Goal: Task Accomplishment & Management: Manage account settings

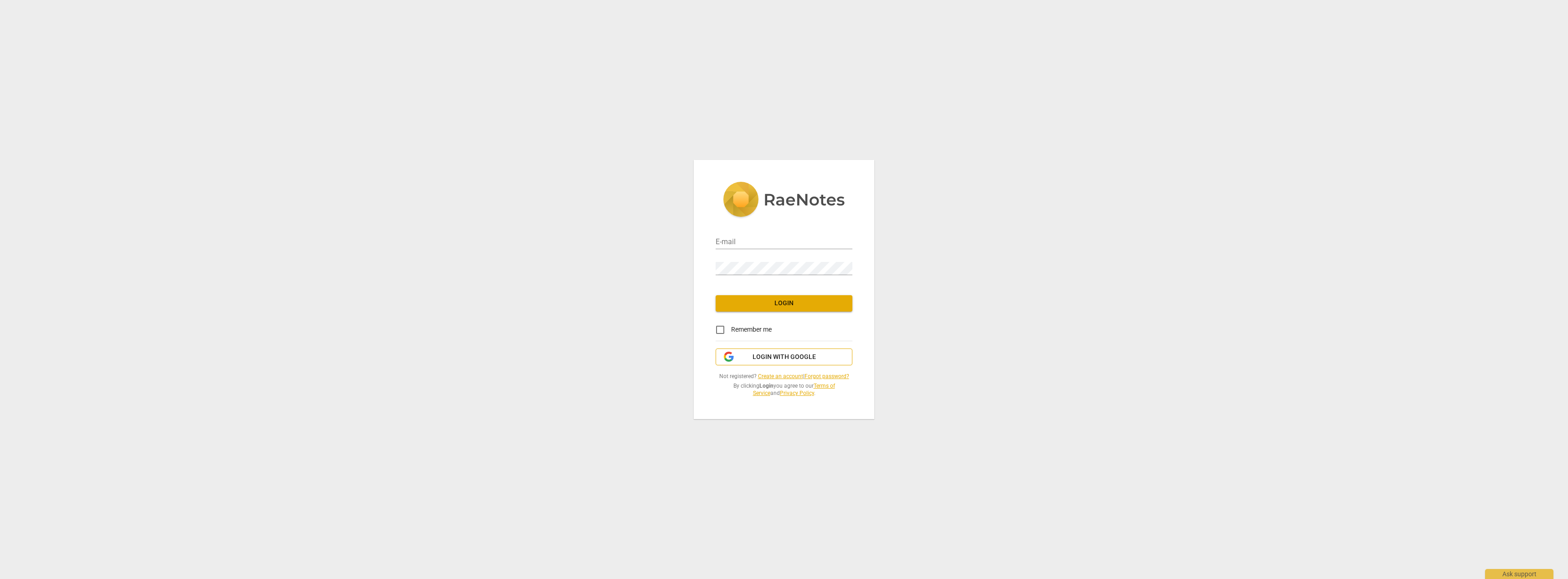
drag, startPoint x: 769, startPoint y: 359, endPoint x: 780, endPoint y: 348, distance: 15.6
click at [769, 359] on span "Login with Google" at bounding box center [784, 357] width 63 height 9
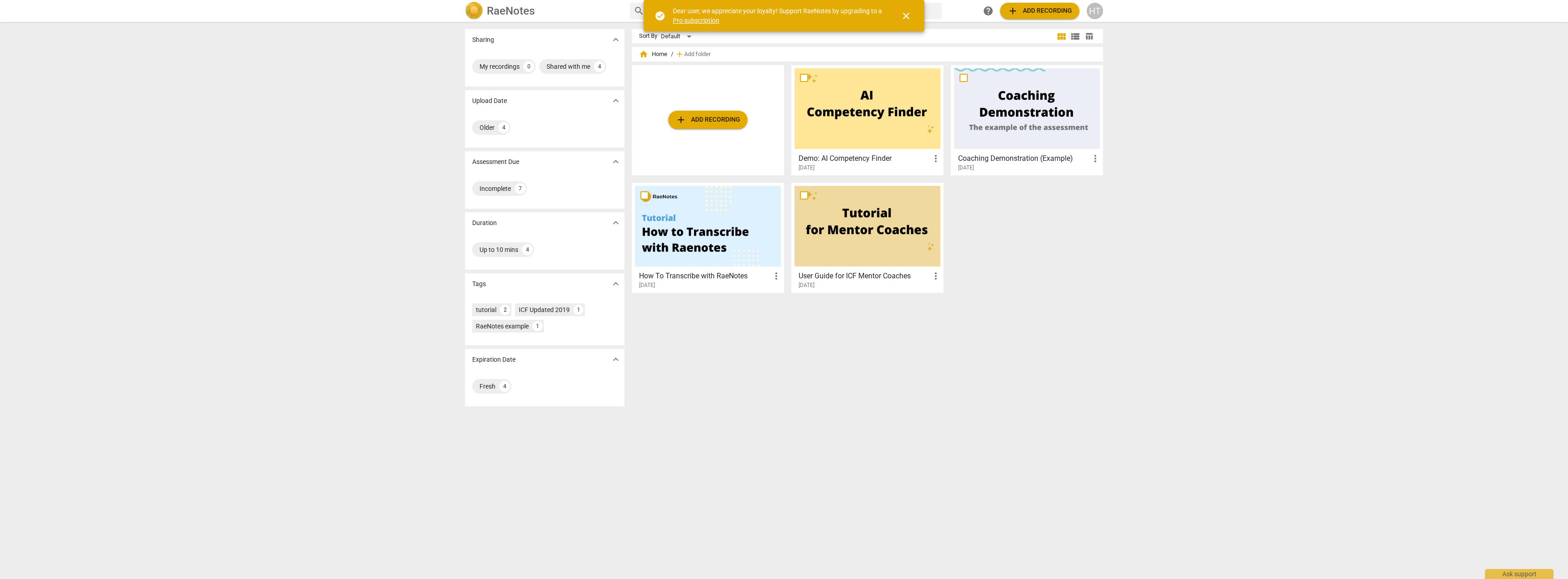
click at [908, 16] on span "close" at bounding box center [906, 16] width 11 height 11
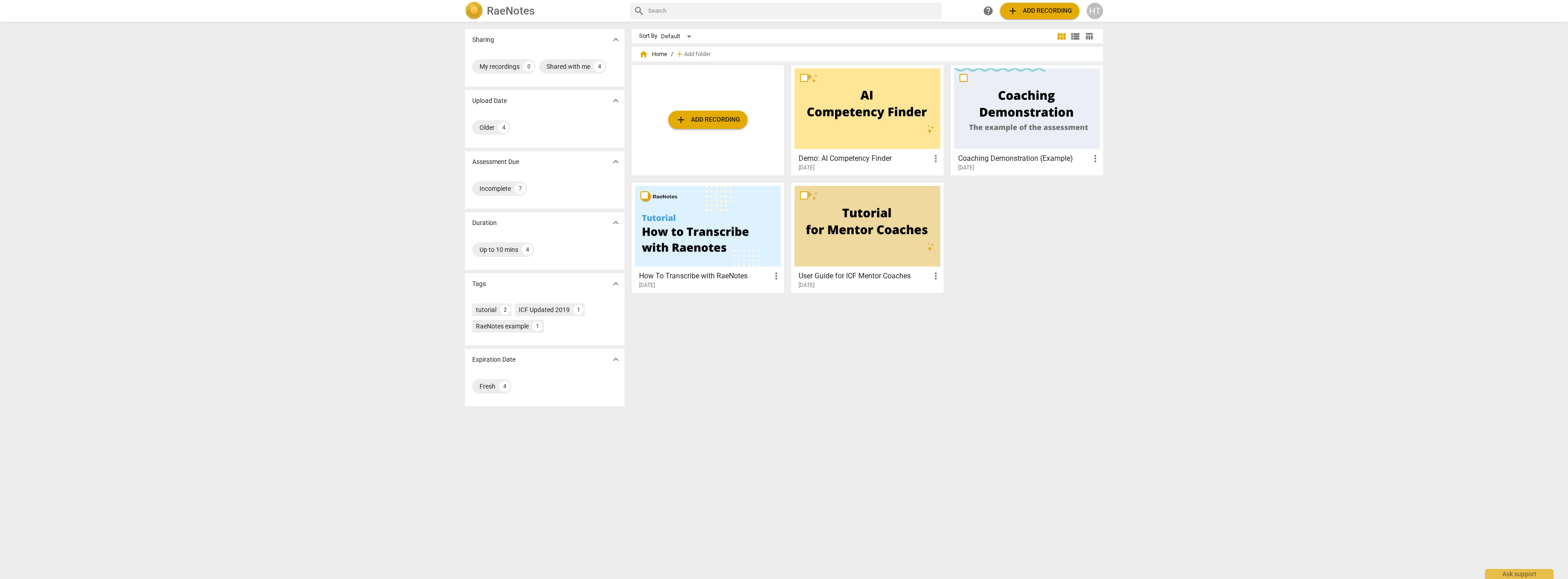
click at [495, 10] on h2 "RaeNotes" at bounding box center [511, 10] width 48 height 13
click at [658, 52] on span "home Home" at bounding box center [653, 54] width 28 height 9
click at [659, 56] on span "home Home" at bounding box center [653, 54] width 28 height 9
click at [1098, 13] on div "HT" at bounding box center [1094, 10] width 16 height 16
click at [1111, 89] on li "Profile" at bounding box center [1121, 89] width 69 height 22
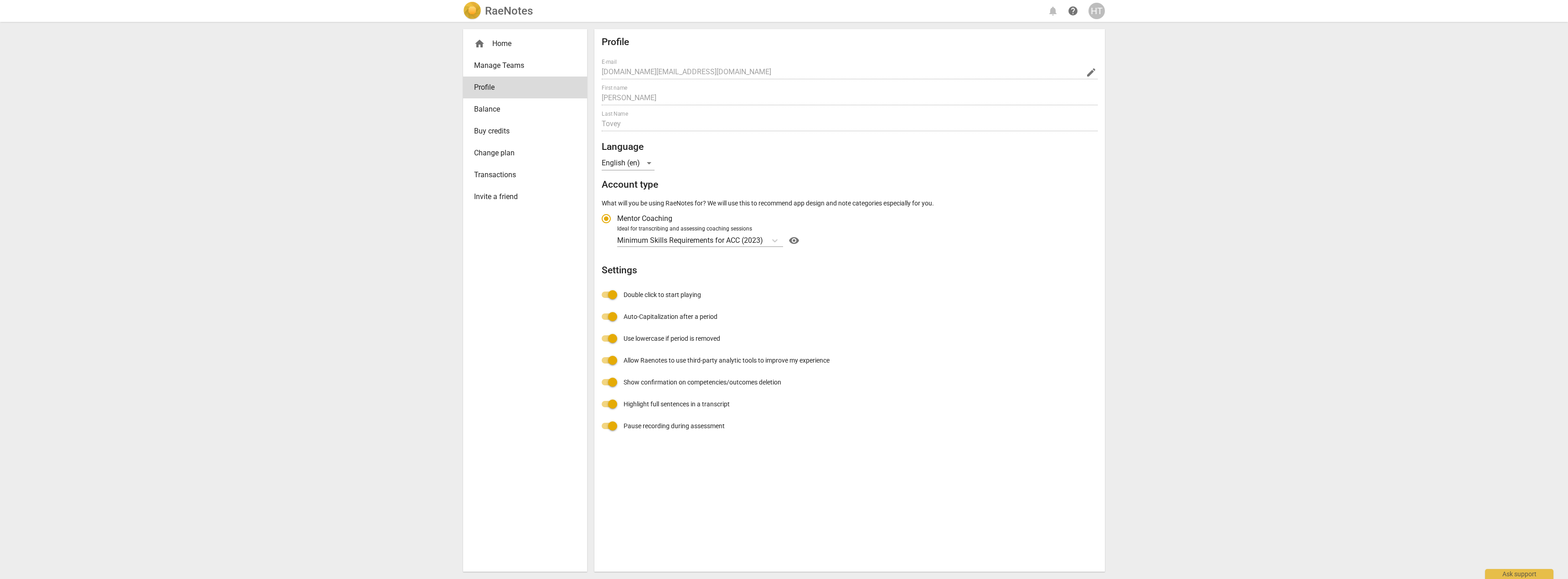
radio input "false"
click at [492, 109] on span "Balance" at bounding box center [522, 109] width 95 height 11
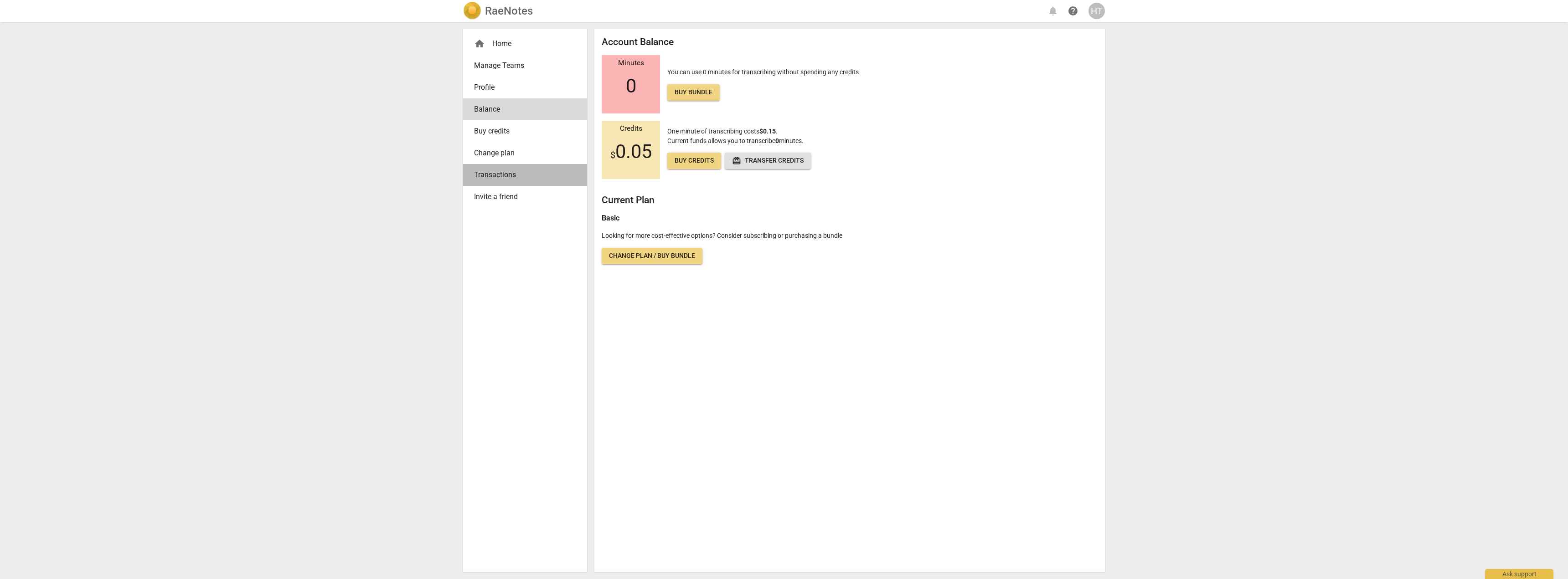
click at [496, 178] on span "Transactions" at bounding box center [522, 175] width 95 height 11
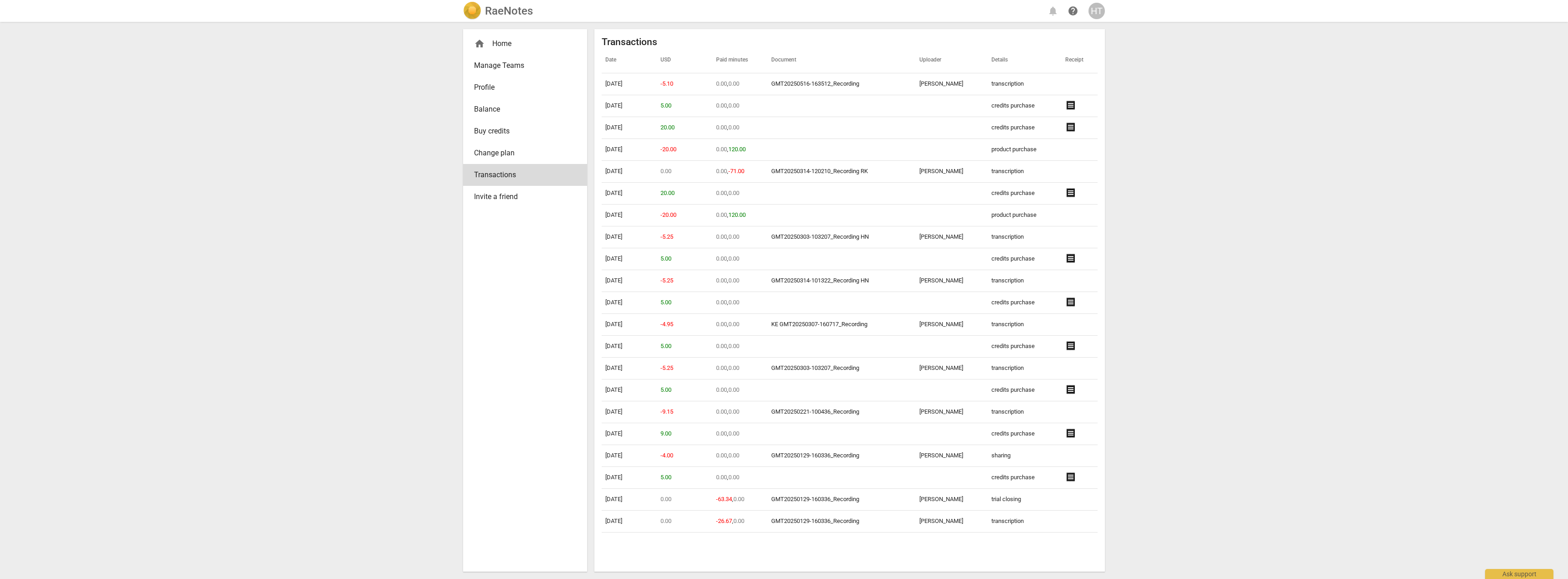
click at [499, 64] on span "Manage Teams" at bounding box center [522, 66] width 95 height 11
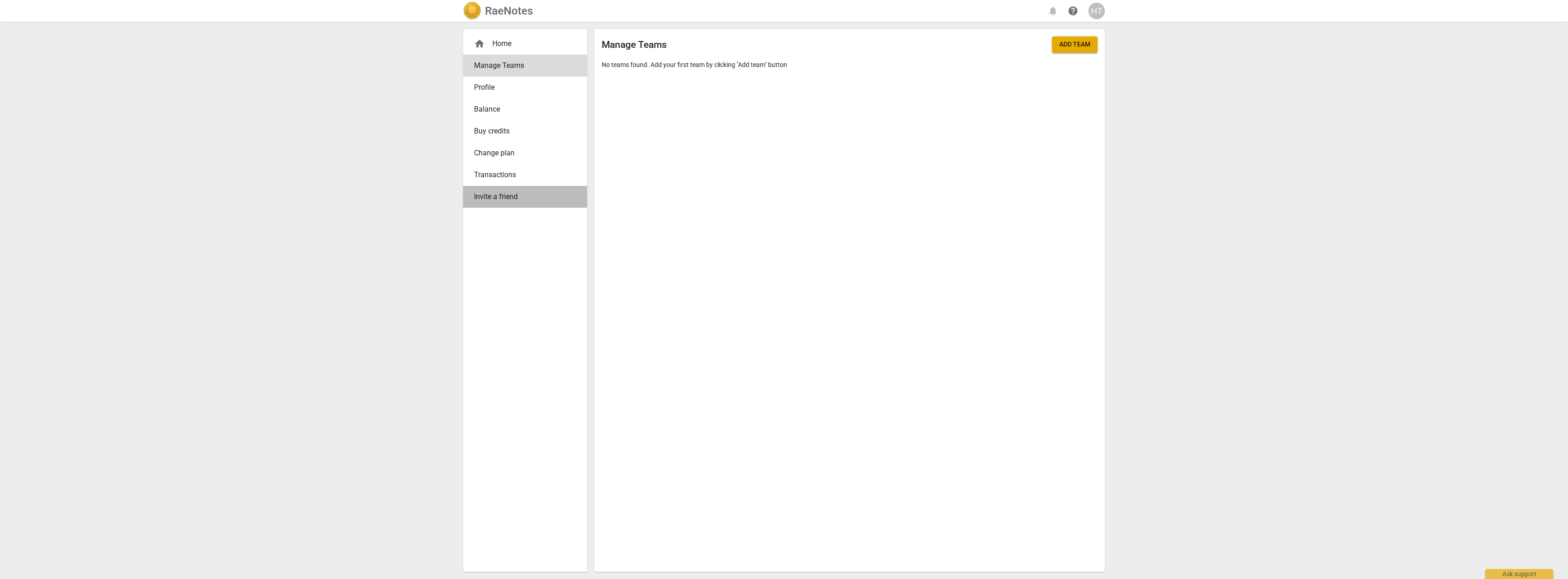
click at [500, 196] on span "Invite a friend" at bounding box center [522, 197] width 95 height 11
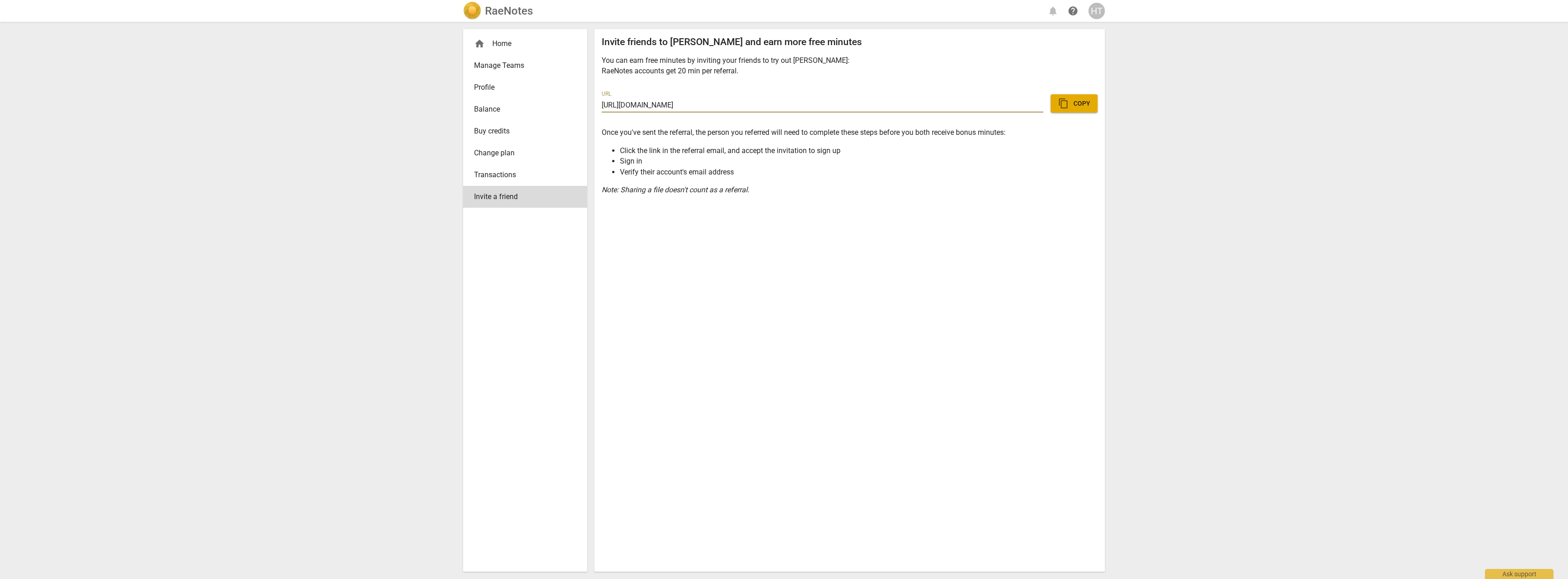
click at [511, 69] on span "Manage Teams" at bounding box center [522, 66] width 95 height 11
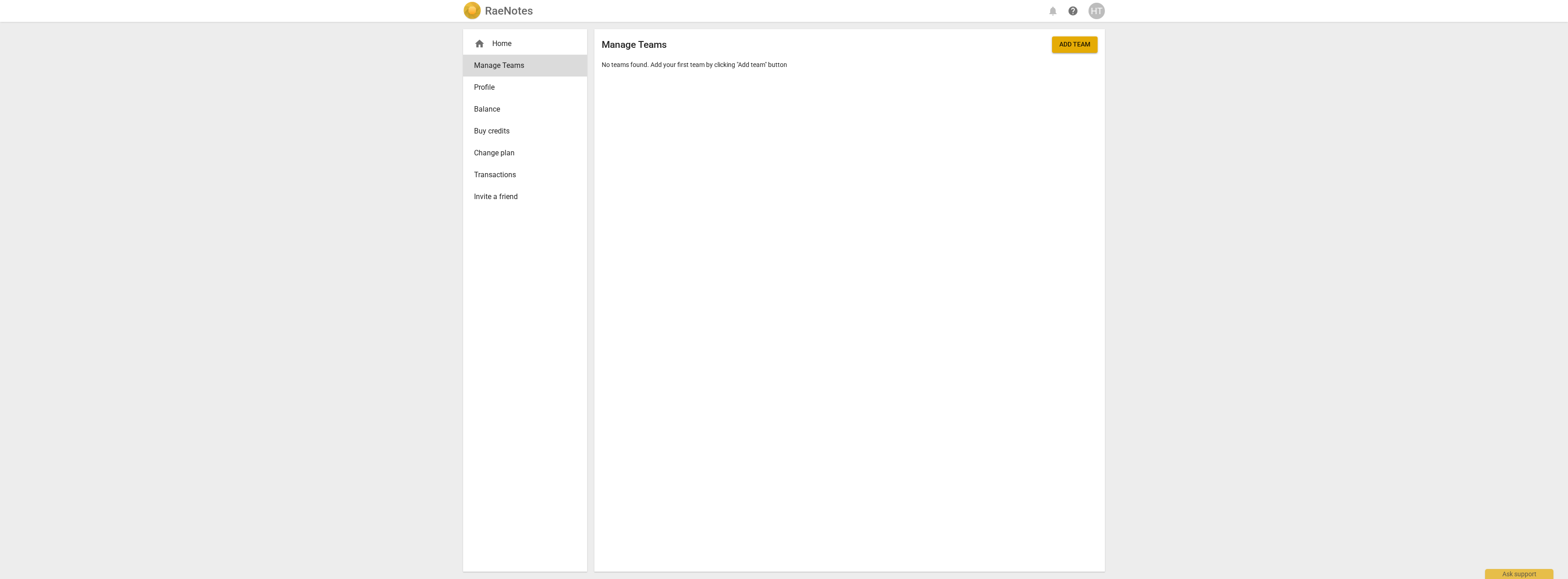
click at [1096, 8] on div "HT" at bounding box center [1096, 10] width 16 height 16
click at [1113, 66] on li "Profile" at bounding box center [1123, 66] width 69 height 22
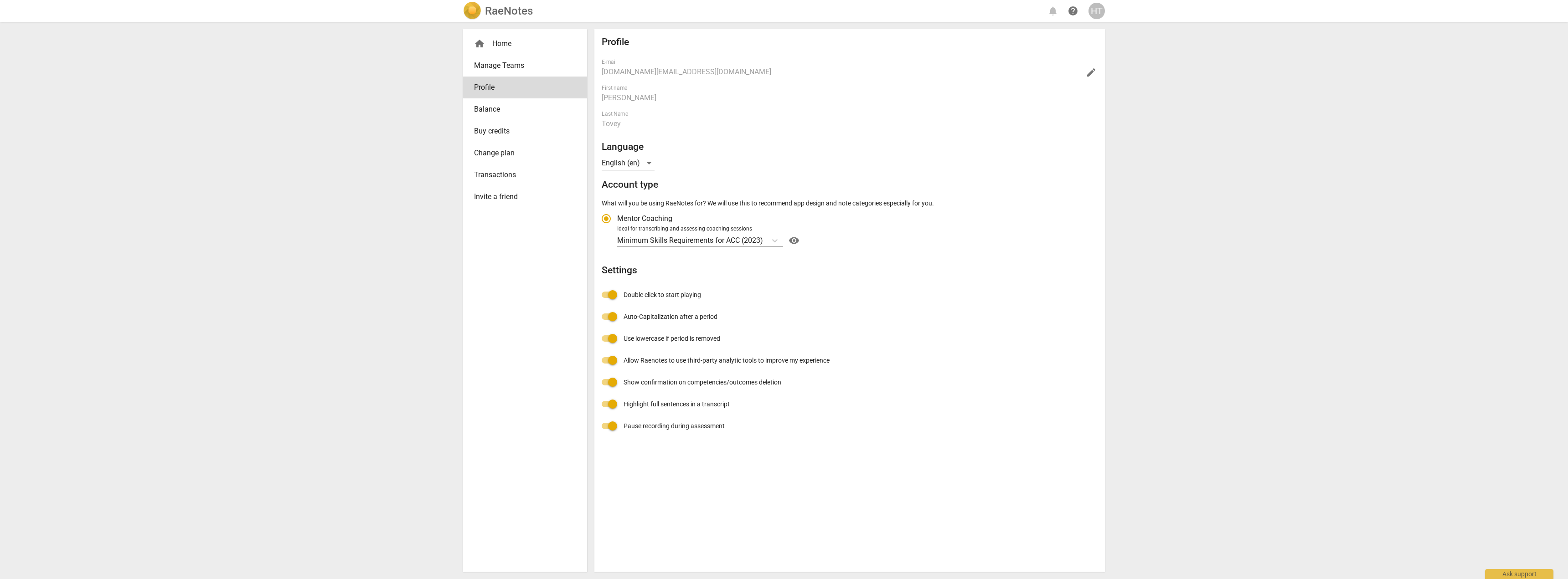
radio input "false"
click at [505, 63] on span "Manage Teams" at bounding box center [522, 66] width 95 height 11
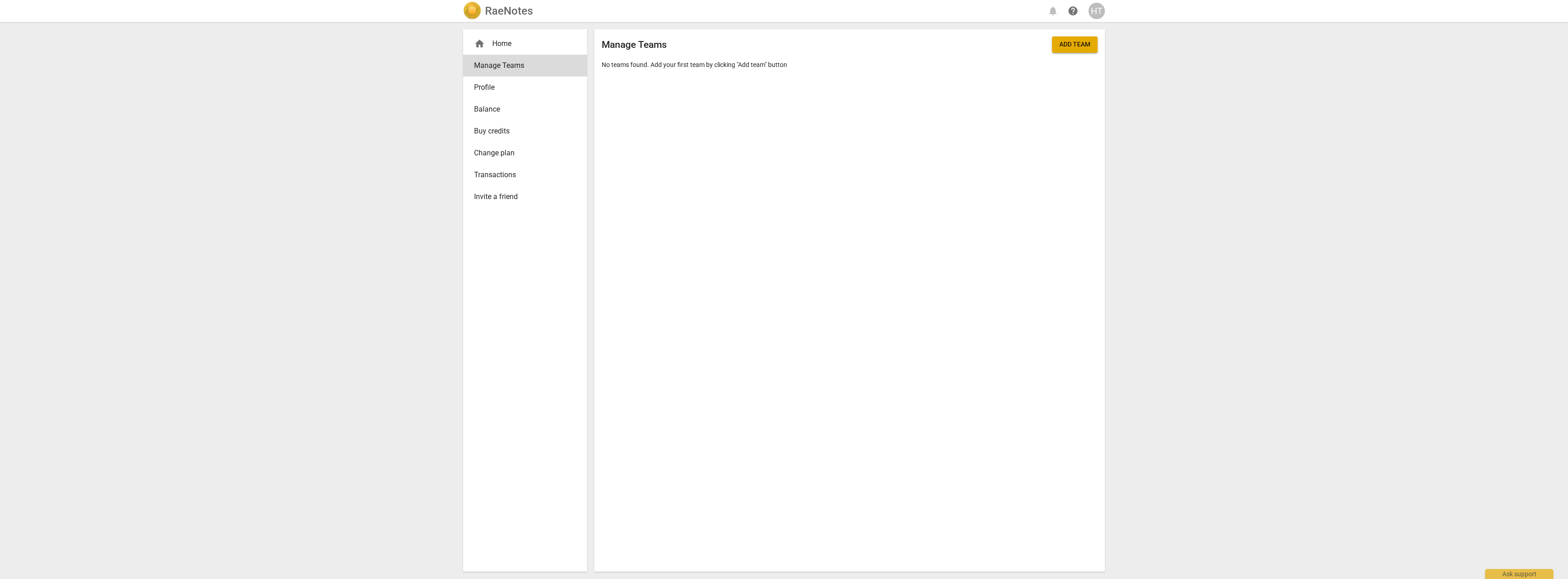
click at [501, 44] on div "home Home" at bounding box center [522, 44] width 95 height 11
